Goal: Information Seeking & Learning: Find contact information

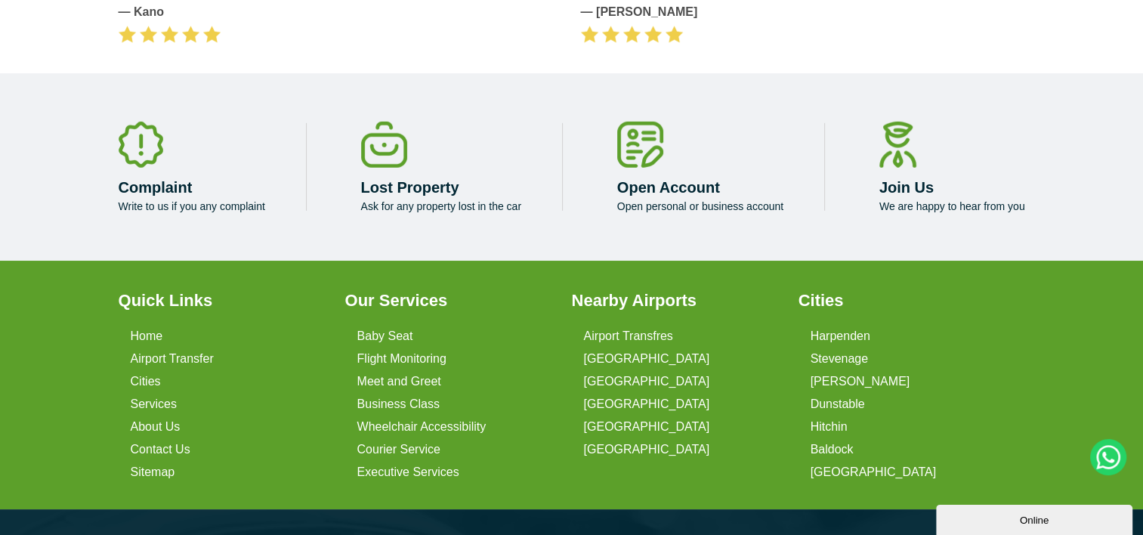
scroll to position [4534, 0]
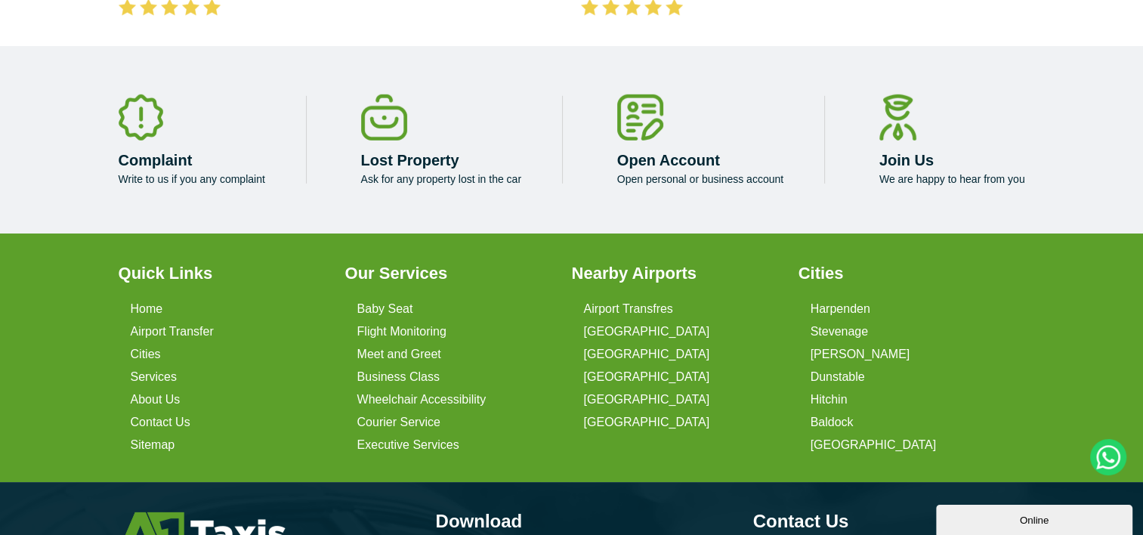
drag, startPoint x: 175, startPoint y: 404, endPoint x: 202, endPoint y: 403, distance: 26.5
click at [175, 416] on link "Contact Us" at bounding box center [161, 423] width 60 height 14
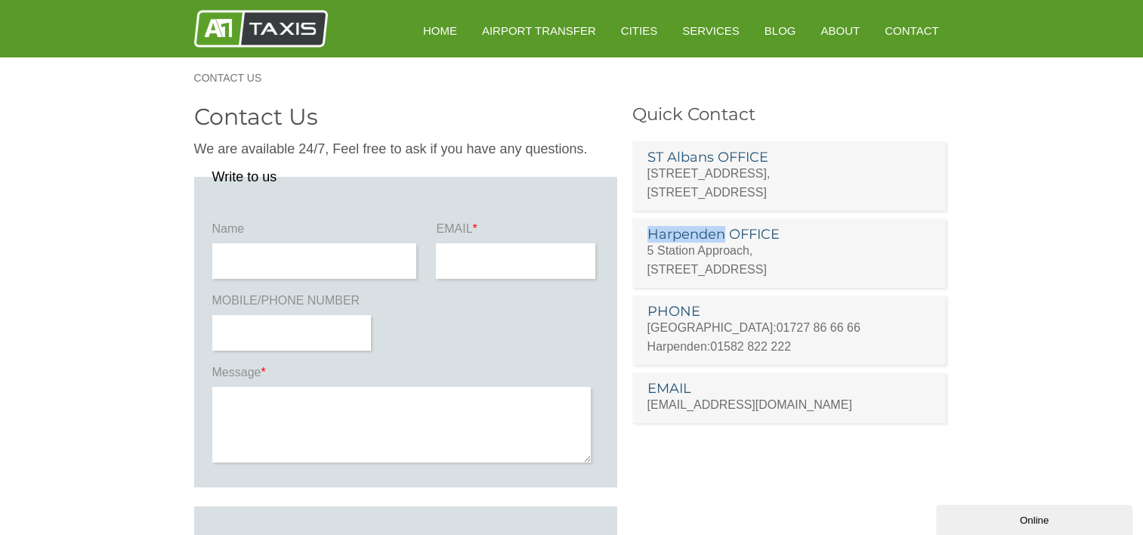
drag, startPoint x: 725, startPoint y: 230, endPoint x: 645, endPoint y: 232, distance: 80.9
click at [645, 232] on li "Harpenden OFFICE [STREET_ADDRESS]" at bounding box center [790, 253] width 314 height 70
drag, startPoint x: 646, startPoint y: 232, endPoint x: 668, endPoint y: 230, distance: 22.0
copy h3 "Harpenden"
drag, startPoint x: 789, startPoint y: 275, endPoint x: 822, endPoint y: 277, distance: 33.3
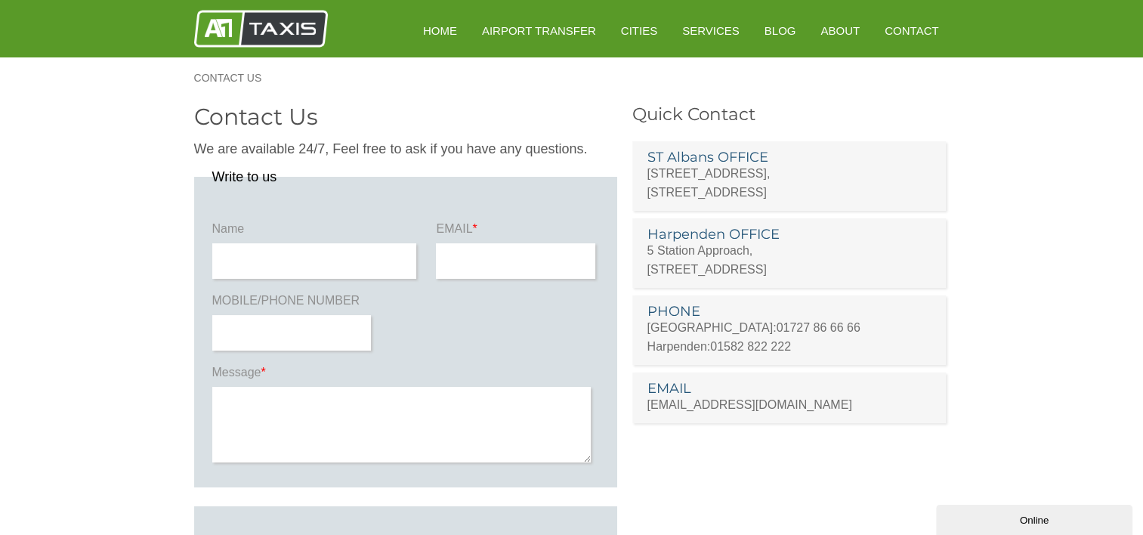
click at [789, 275] on p "[STREET_ADDRESS]" at bounding box center [790, 260] width 284 height 38
drag, startPoint x: 838, startPoint y: 264, endPoint x: 634, endPoint y: 249, distance: 204.6
click at [634, 249] on li "Harpenden OFFICE [STREET_ADDRESS]" at bounding box center [790, 253] width 314 height 70
drag, startPoint x: 634, startPoint y: 249, endPoint x: 669, endPoint y: 252, distance: 34.9
copy p "[STREET_ADDRESS]"
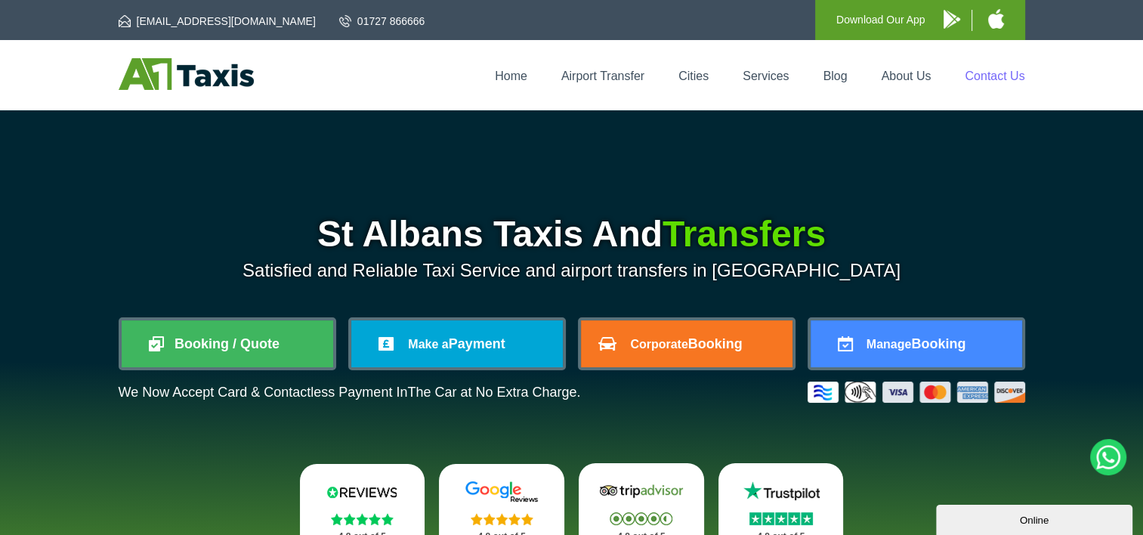
click at [1005, 70] on link "Contact Us" at bounding box center [995, 76] width 60 height 13
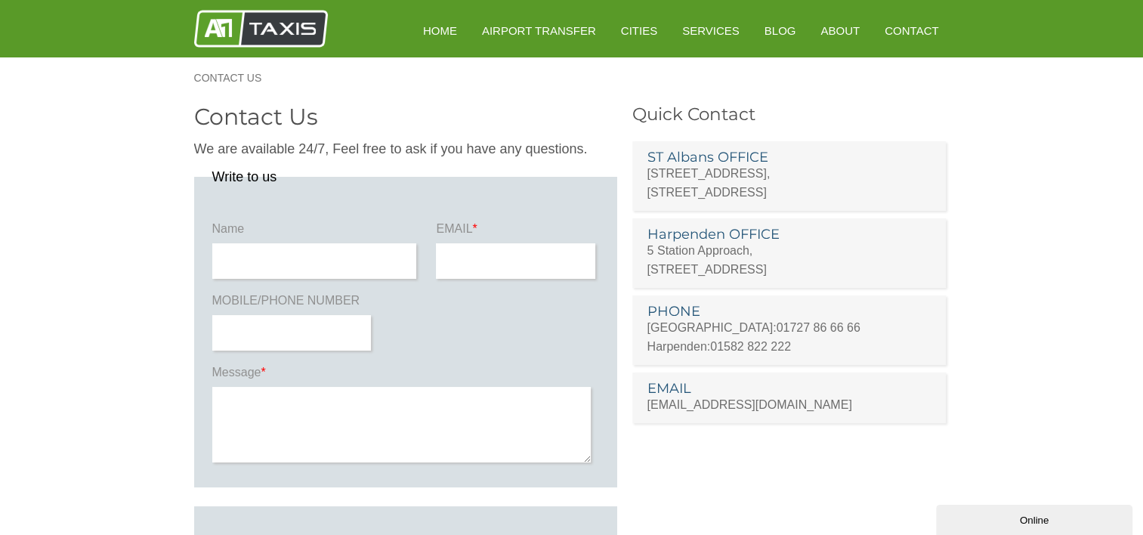
drag, startPoint x: 831, startPoint y: 191, endPoint x: 643, endPoint y: 176, distance: 188.8
click at [643, 176] on li "ST Albans OFFICE 156B London Road, St Albans, Hertfordshire AL1 1PQ" at bounding box center [790, 176] width 314 height 70
drag, startPoint x: 643, startPoint y: 176, endPoint x: 677, endPoint y: 181, distance: 34.4
copy p "156B London Road, St Albans, Hertfordshire AL1 1PQ"
